Goal: Obtain resource: Download file/media

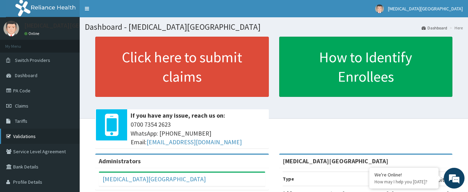
click at [20, 137] on link "Validations" at bounding box center [40, 136] width 80 height 15
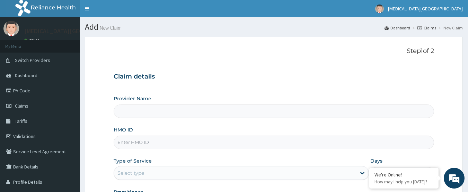
click at [121, 11] on nav "Toggle navigation [MEDICAL_DATA][GEOGRAPHIC_DATA] [MEDICAL_DATA][GEOGRAPHIC_DAT…" at bounding box center [274, 8] width 388 height 17
click at [18, 138] on link "Validations" at bounding box center [40, 136] width 80 height 15
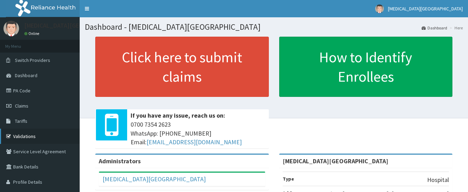
click at [22, 137] on link "Validations" at bounding box center [40, 136] width 80 height 15
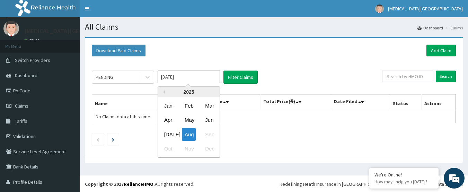
click at [171, 81] on input "[DATE]" at bounding box center [189, 77] width 62 height 12
click at [170, 132] on div "Jul" at bounding box center [168, 134] width 14 height 13
type input "Jul 2025"
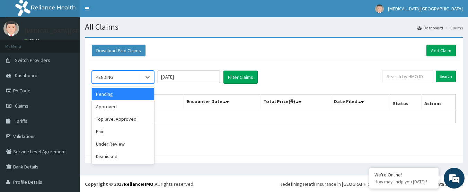
click at [126, 81] on div "PENDING" at bounding box center [116, 77] width 48 height 11
click at [122, 104] on div "Approved" at bounding box center [123, 106] width 62 height 12
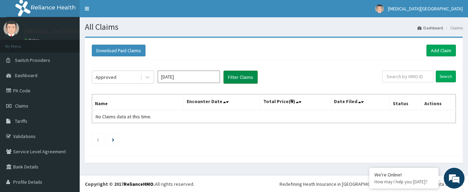
click at [238, 77] on button "Filter Claims" at bounding box center [240, 77] width 34 height 13
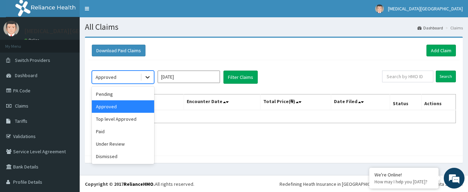
click at [149, 77] on icon at bounding box center [147, 78] width 4 height 2
click at [125, 116] on div "Top level Approved" at bounding box center [123, 119] width 62 height 12
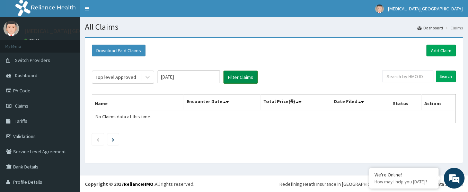
click at [253, 73] on button "Filter Claims" at bounding box center [240, 77] width 34 height 13
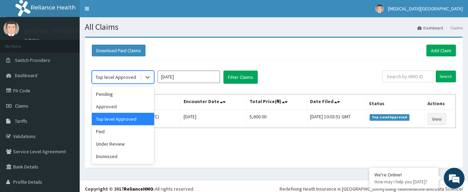
click at [137, 80] on div "Top level Approved" at bounding box center [116, 77] width 48 height 11
click at [126, 154] on div "Dismissed" at bounding box center [123, 156] width 62 height 12
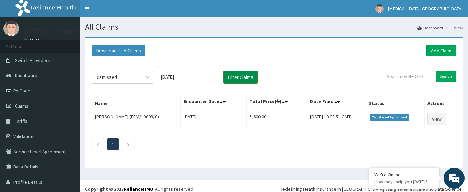
click at [232, 77] on button "Filter Claims" at bounding box center [240, 77] width 34 height 13
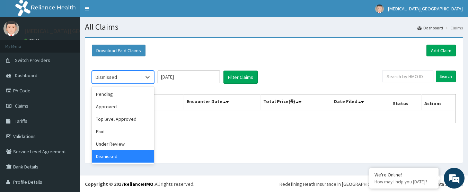
click at [134, 76] on div "Dismissed" at bounding box center [116, 77] width 48 height 11
click at [118, 140] on div "Under Review" at bounding box center [123, 144] width 62 height 12
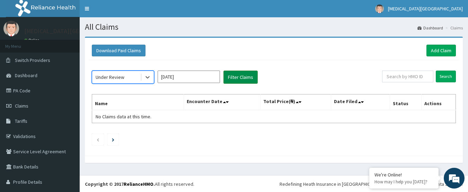
click at [241, 75] on button "Filter Claims" at bounding box center [240, 77] width 34 height 13
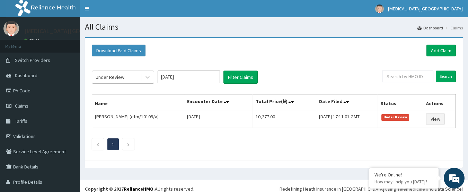
click at [140, 80] on div at bounding box center [147, 77] width 14 height 12
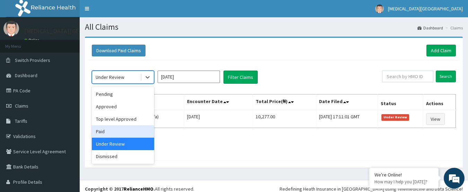
click at [107, 135] on div "Paid" at bounding box center [123, 131] width 62 height 12
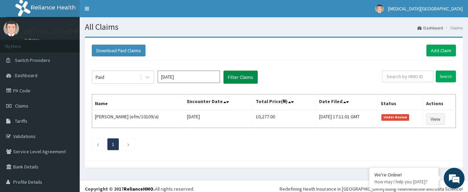
click at [243, 75] on button "Filter Claims" at bounding box center [240, 77] width 34 height 13
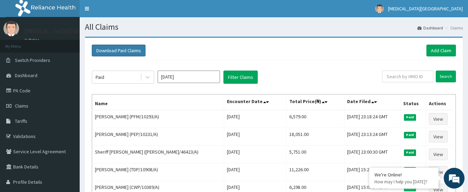
click at [128, 48] on button "Download Paid Claims" at bounding box center [119, 51] width 54 height 12
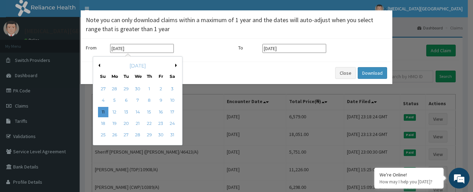
click at [155, 48] on input "[DATE]" at bounding box center [142, 48] width 64 height 9
click at [177, 64] on button "Next Month" at bounding box center [176, 65] width 3 height 3
click at [176, 64] on button "Next Month" at bounding box center [176, 65] width 3 height 3
click at [123, 87] on div "1" at bounding box center [126, 89] width 10 height 10
type input "[DATE]"
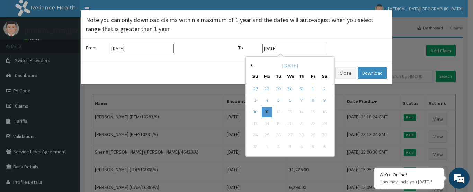
click at [311, 52] on input "[DATE]" at bounding box center [294, 48] width 64 height 9
click at [300, 86] on div "31" at bounding box center [301, 89] width 10 height 10
type input "[DATE]"
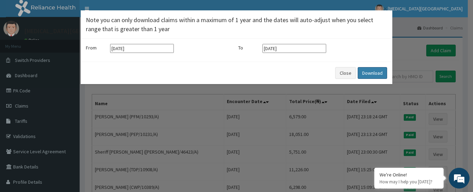
click at [377, 69] on button "Download" at bounding box center [372, 73] width 29 height 12
click at [348, 73] on button "Close" at bounding box center [345, 73] width 21 height 12
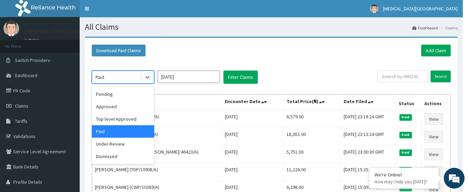
click at [124, 74] on div "Paid" at bounding box center [116, 77] width 48 height 11
click at [117, 94] on div "Pending" at bounding box center [123, 94] width 62 height 12
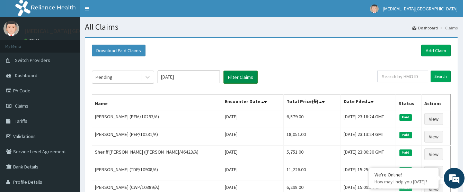
click at [238, 75] on button "Filter Claims" at bounding box center [240, 77] width 34 height 13
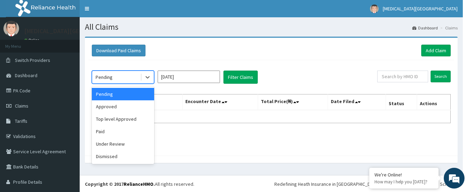
click at [123, 78] on div "Pending" at bounding box center [116, 77] width 48 height 11
click at [116, 106] on div "Approved" at bounding box center [123, 106] width 62 height 12
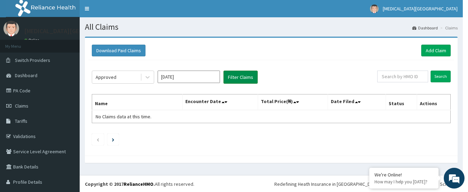
click at [235, 81] on button "Filter Claims" at bounding box center [240, 77] width 34 height 13
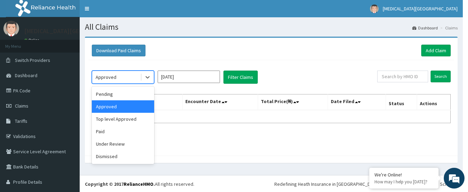
click at [132, 81] on div "Approved" at bounding box center [116, 77] width 48 height 11
click at [123, 145] on div "Under Review" at bounding box center [123, 144] width 62 height 12
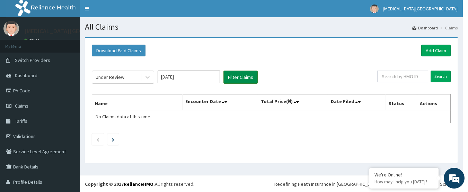
click at [231, 75] on button "Filter Claims" at bounding box center [240, 77] width 34 height 13
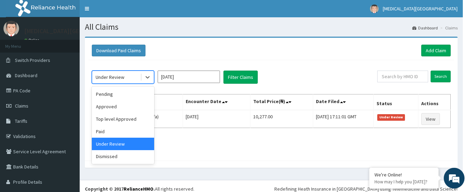
click at [125, 80] on div "Under Review" at bounding box center [116, 77] width 48 height 11
click at [120, 154] on div "Dismissed" at bounding box center [123, 156] width 62 height 12
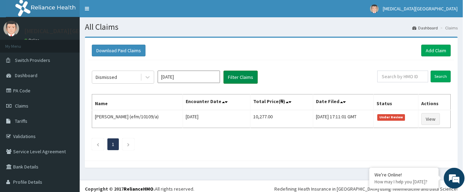
click at [242, 77] on button "Filter Claims" at bounding box center [240, 77] width 34 height 13
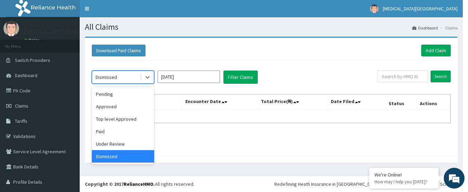
click at [124, 82] on div "Dismissed" at bounding box center [116, 77] width 48 height 11
click at [112, 145] on div "Under Review" at bounding box center [123, 144] width 62 height 12
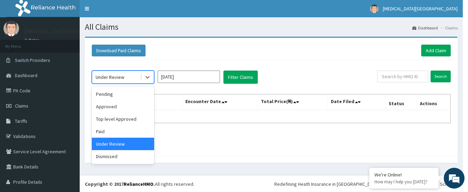
click at [100, 77] on div "Under Review" at bounding box center [110, 77] width 29 height 7
click at [110, 121] on div "Top level Approved" at bounding box center [123, 119] width 62 height 12
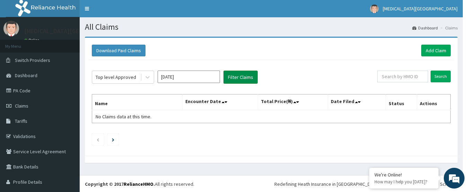
click at [240, 72] on button "Filter Claims" at bounding box center [240, 77] width 34 height 13
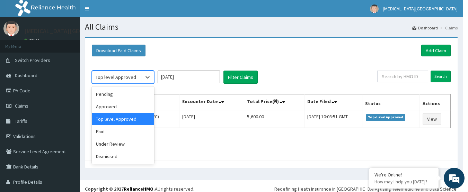
click at [128, 79] on div "Top level Approved" at bounding box center [116, 77] width 41 height 7
click at [126, 128] on div "Paid" at bounding box center [123, 131] width 62 height 12
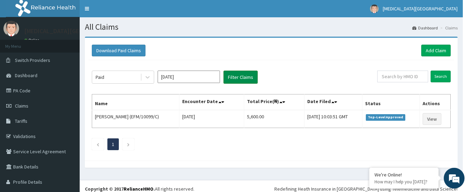
click at [235, 74] on button "Filter Claims" at bounding box center [240, 77] width 34 height 13
click at [247, 74] on button "Filter Claims" at bounding box center [240, 77] width 34 height 13
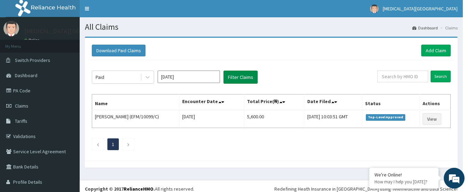
click at [247, 74] on button "Filter Claims" at bounding box center [240, 77] width 34 height 13
click at [231, 12] on nav "Toggle navigation Tobi Medical Centre Tobi Medical Centre - tobimedicalcentre@g…" at bounding box center [271, 8] width 383 height 17
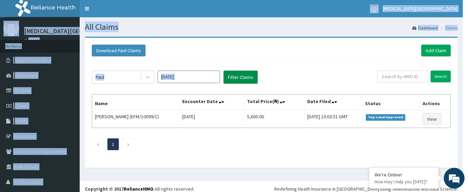
drag, startPoint x: 231, startPoint y: 12, endPoint x: 238, endPoint y: 79, distance: 66.4
click at [238, 79] on div "R EL Toggle navigation Tobi Medical Centre Tobi Medical Centre - tobimedicalcen…" at bounding box center [231, 99] width 463 height 198
click at [238, 79] on button "Filter Claims" at bounding box center [240, 77] width 34 height 13
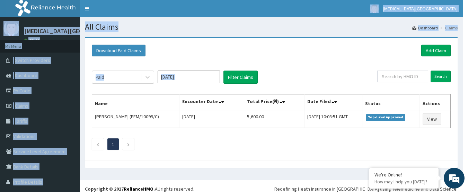
click at [269, 67] on div "Paid Jul 2025 Filter Claims Search Name Encounter Date Total Price(₦) Date File…" at bounding box center [271, 108] width 366 height 97
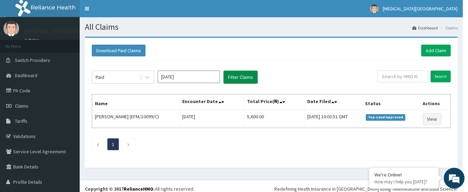
click at [232, 73] on button "Filter Claims" at bounding box center [240, 77] width 34 height 13
click at [239, 72] on button "Filter Claims" at bounding box center [240, 77] width 34 height 13
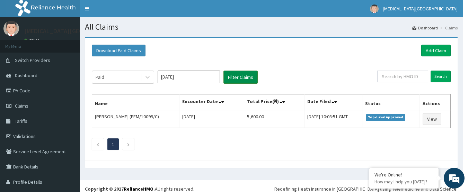
click at [234, 79] on button "Filter Claims" at bounding box center [240, 77] width 34 height 13
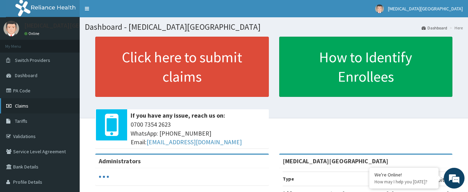
click at [22, 110] on link "Claims" at bounding box center [40, 105] width 80 height 15
click at [27, 108] on span "Claims" at bounding box center [22, 106] width 14 height 6
click at [25, 104] on span "Claims" at bounding box center [22, 106] width 14 height 6
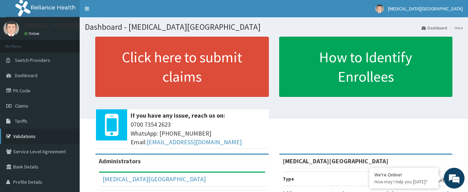
click at [31, 133] on link "Validations" at bounding box center [40, 136] width 80 height 15
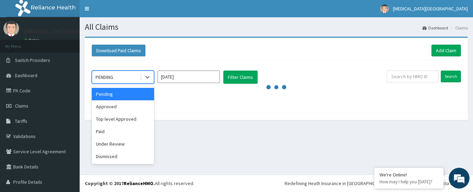
click at [136, 78] on div "PENDING" at bounding box center [116, 77] width 48 height 11
click at [125, 131] on div "Paid" at bounding box center [123, 131] width 62 height 12
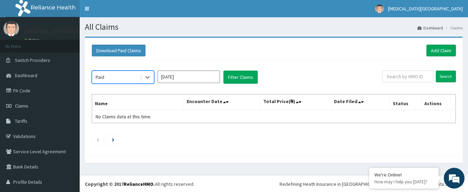
click at [196, 76] on input "[DATE]" at bounding box center [189, 77] width 62 height 12
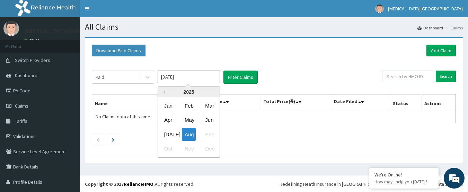
click at [169, 134] on div "[DATE]" at bounding box center [168, 134] width 14 height 13
type input "[DATE]"
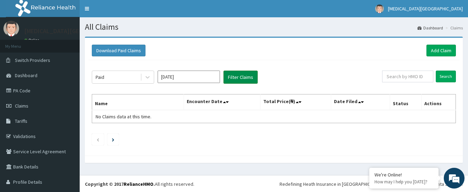
click at [244, 80] on button "Filter Claims" at bounding box center [240, 77] width 34 height 13
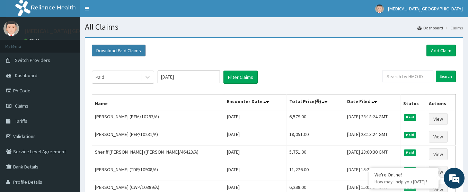
click at [128, 52] on button "Download Paid Claims" at bounding box center [119, 51] width 54 height 12
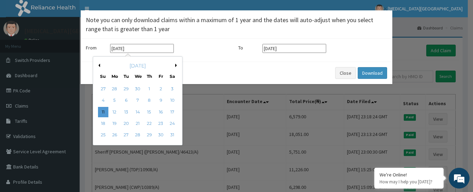
click at [156, 48] on input "[DATE]" at bounding box center [142, 48] width 64 height 9
click at [178, 64] on button "Next Month" at bounding box center [176, 65] width 3 height 3
click at [125, 88] on div "1" at bounding box center [126, 89] width 10 height 10
type input "[DATE]"
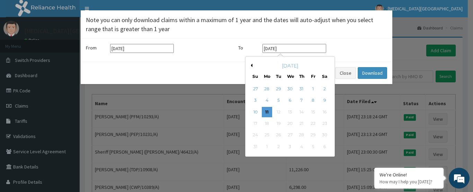
click at [297, 49] on input "[DATE]" at bounding box center [294, 48] width 64 height 9
click at [301, 88] on div "31" at bounding box center [301, 89] width 10 height 10
type input "[DATE]"
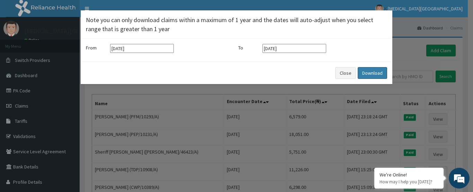
click at [369, 76] on button "Download" at bounding box center [372, 73] width 29 height 12
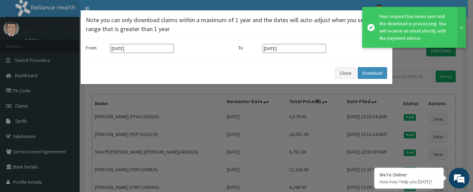
click at [394, 38] on div "Your request has been sent and the download is processing. You will receive an …" at bounding box center [414, 27] width 71 height 29
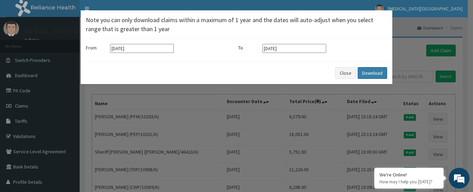
click at [367, 71] on button "Download" at bounding box center [372, 73] width 29 height 12
click at [367, 72] on button "Download" at bounding box center [372, 73] width 29 height 12
click at [346, 75] on button "Close" at bounding box center [345, 73] width 21 height 12
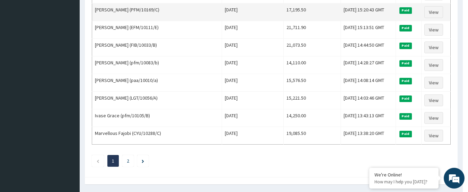
scroll to position [871, 0]
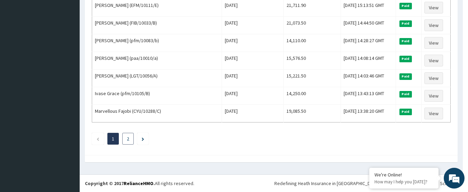
click at [126, 137] on li "2" at bounding box center [127, 139] width 11 height 12
click at [127, 139] on link "2" at bounding box center [128, 139] width 2 height 6
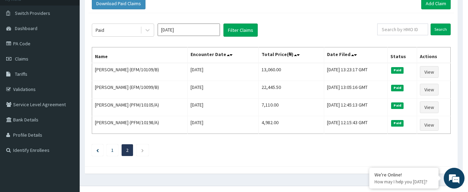
scroll to position [59, 0]
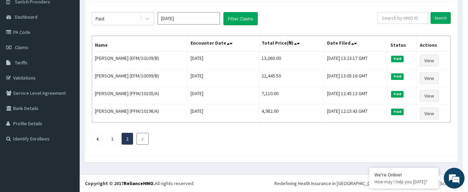
click at [143, 137] on link "Next page" at bounding box center [142, 139] width 3 height 6
click at [140, 139] on li at bounding box center [142, 139] width 12 height 12
click at [98, 141] on icon "Previous page" at bounding box center [97, 138] width 2 height 3
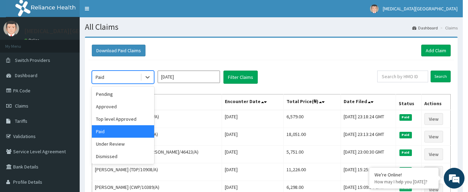
click at [134, 75] on div "Paid" at bounding box center [116, 77] width 48 height 11
click at [128, 104] on div "Approved" at bounding box center [123, 106] width 62 height 12
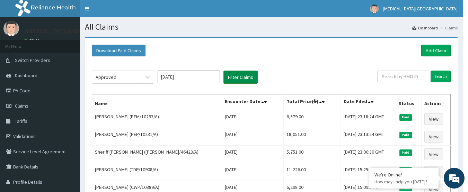
click at [241, 76] on button "Filter Claims" at bounding box center [240, 77] width 34 height 13
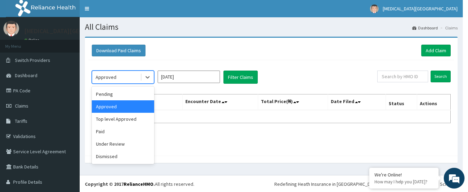
click at [129, 79] on div "Approved" at bounding box center [116, 77] width 48 height 11
click at [117, 118] on div "Top level Approved" at bounding box center [123, 119] width 62 height 12
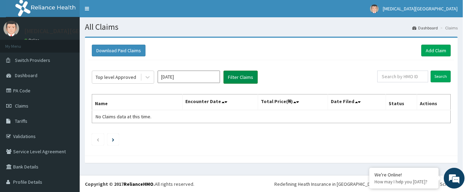
click at [242, 72] on button "Filter Claims" at bounding box center [240, 77] width 34 height 13
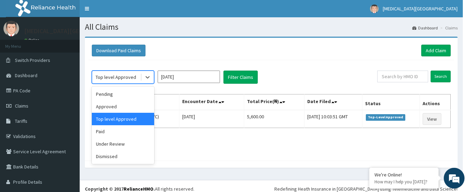
click at [131, 73] on div "Top level Approved" at bounding box center [116, 77] width 48 height 11
click at [114, 145] on div "Under Review" at bounding box center [123, 144] width 62 height 12
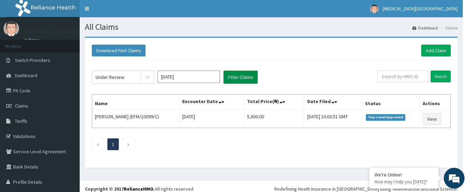
click at [233, 79] on button "Filter Claims" at bounding box center [240, 77] width 34 height 13
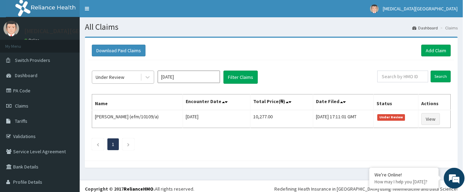
click at [124, 74] on div "Under Review" at bounding box center [116, 77] width 48 height 11
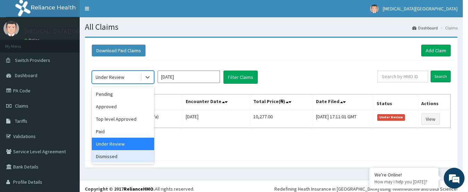
click at [107, 161] on div "Dismissed" at bounding box center [123, 156] width 62 height 12
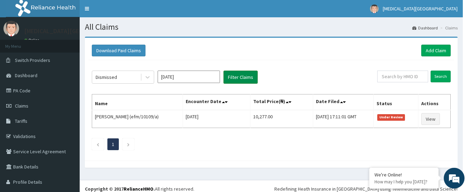
click at [241, 75] on button "Filter Claims" at bounding box center [240, 77] width 34 height 13
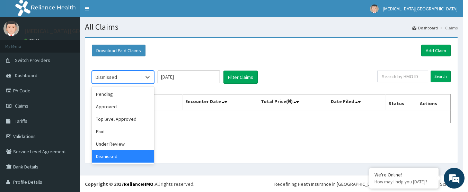
click at [113, 80] on div "Dismissed" at bounding box center [106, 77] width 21 height 7
click at [106, 104] on div "Approved" at bounding box center [123, 106] width 62 height 12
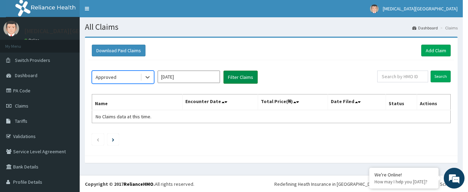
click at [231, 77] on button "Filter Claims" at bounding box center [240, 77] width 34 height 13
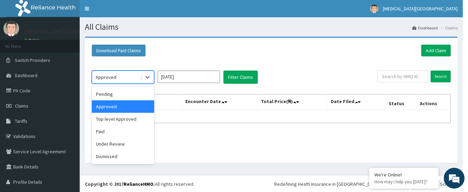
click at [124, 75] on div "Approved" at bounding box center [116, 77] width 48 height 11
click at [118, 90] on div "Pending" at bounding box center [123, 94] width 62 height 12
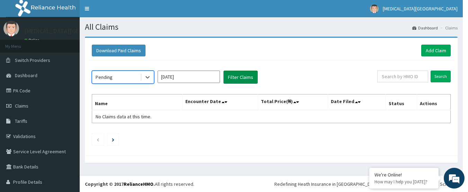
click at [233, 73] on button "Filter Claims" at bounding box center [240, 77] width 34 height 13
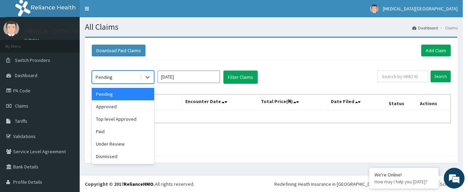
click at [127, 77] on div "Pending" at bounding box center [116, 77] width 48 height 11
click at [110, 133] on div "Paid" at bounding box center [123, 131] width 62 height 12
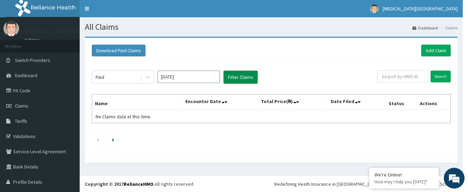
click at [244, 71] on button "Filter Claims" at bounding box center [240, 77] width 34 height 13
